Goal: Task Accomplishment & Management: Complete application form

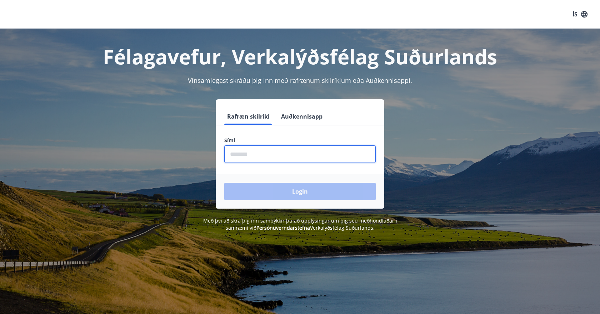
click at [278, 156] on input "phone" at bounding box center [299, 153] width 151 height 17
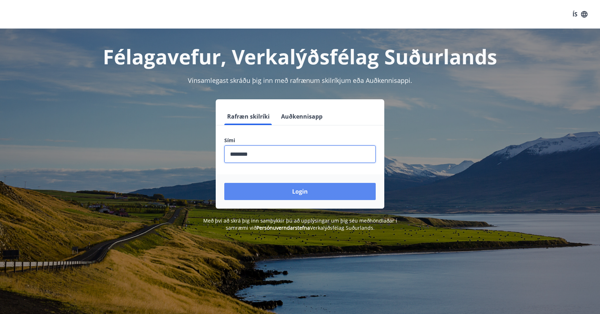
type input "********"
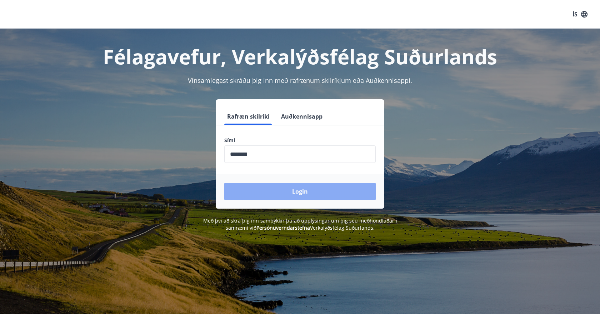
click at [284, 193] on button "Login" at bounding box center [299, 191] width 151 height 17
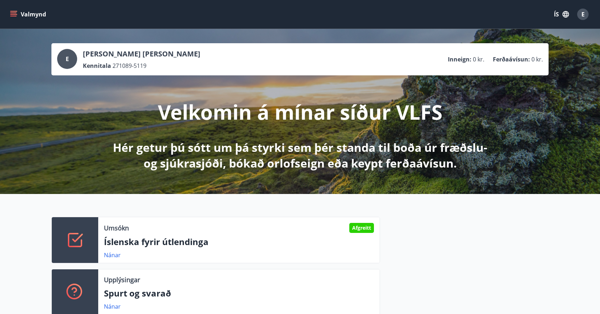
click at [564, 19] on button "ÍS" at bounding box center [561, 14] width 23 height 13
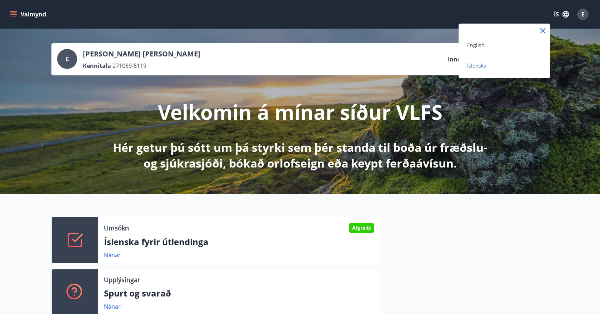
click at [528, 46] on div "English" at bounding box center [504, 45] width 74 height 9
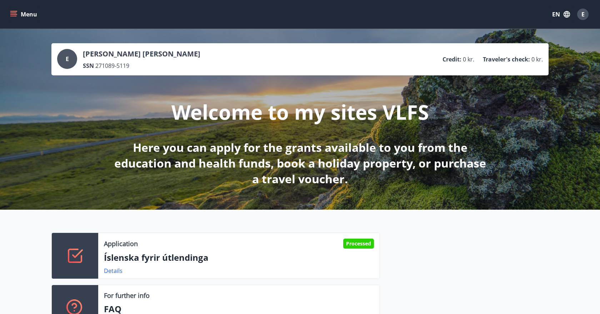
click at [24, 16] on button "Menu" at bounding box center [24, 14] width 31 height 13
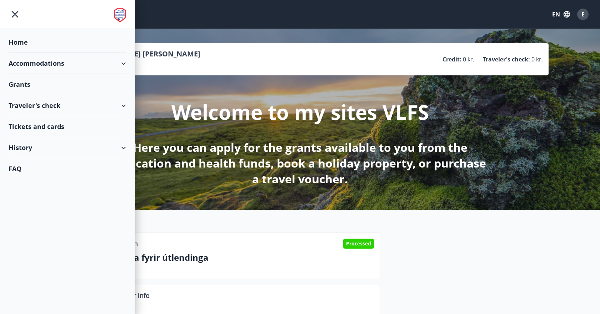
click at [95, 89] on div "Grants" at bounding box center [67, 84] width 117 height 21
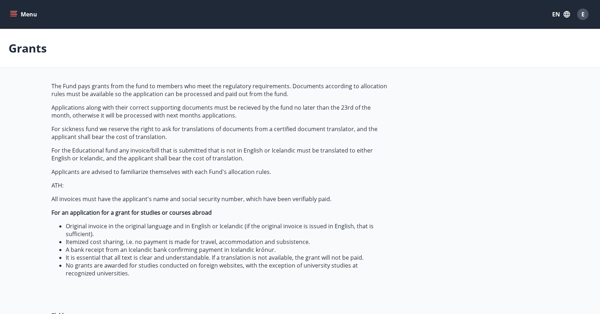
type input "***"
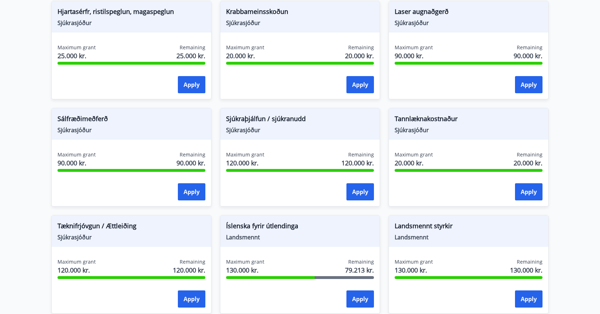
scroll to position [630, 0]
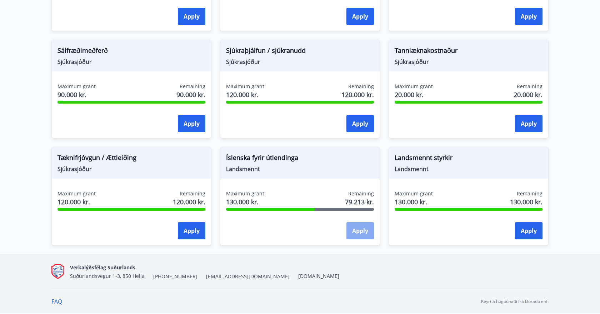
click at [362, 230] on button "Apply" at bounding box center [359, 230] width 27 height 17
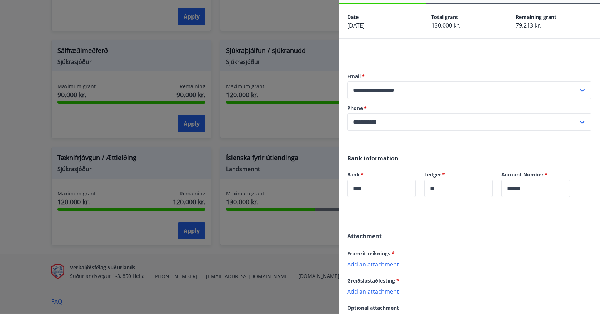
scroll to position [0, 0]
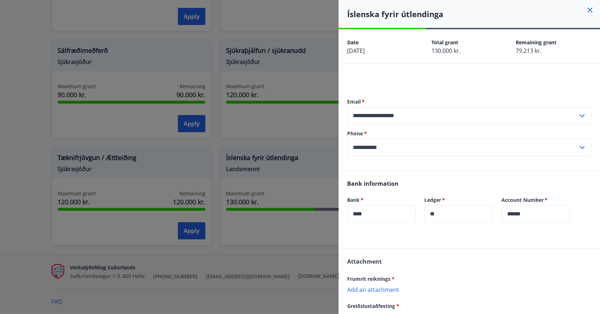
click at [586, 10] on icon at bounding box center [589, 10] width 9 height 9
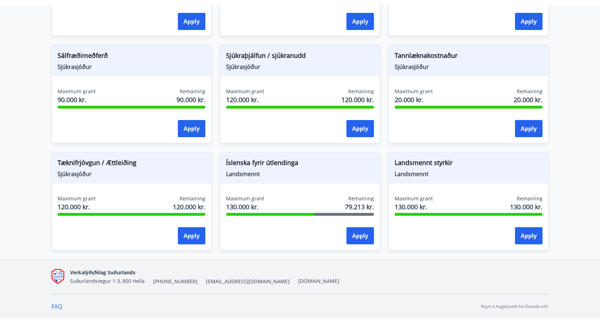
scroll to position [620, 0]
